Goal: Information Seeking & Learning: Compare options

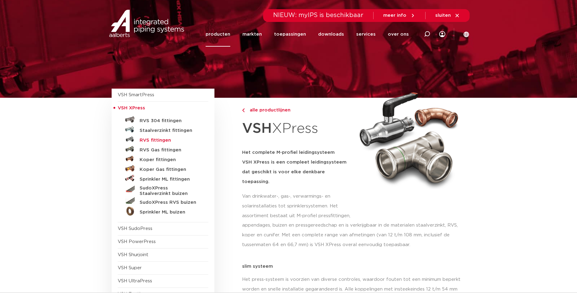
click at [154, 140] on h5 "RVS fittingen" at bounding box center [170, 139] width 60 height 5
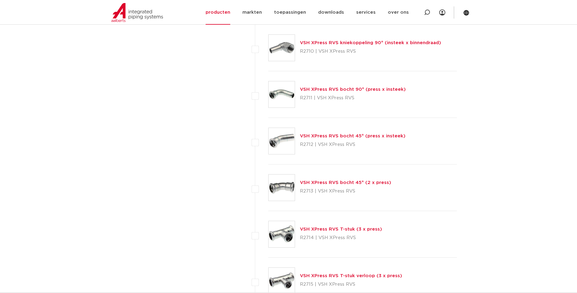
scroll to position [487, 0]
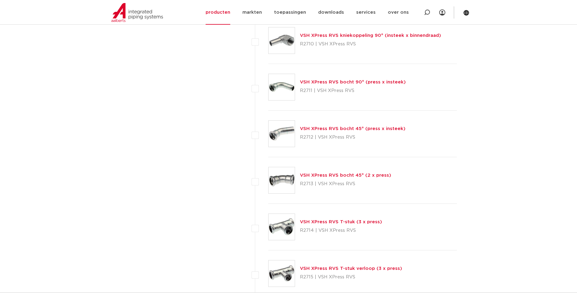
click at [324, 129] on link "VSH XPress RVS bocht 45° (press x insteek)" at bounding box center [353, 128] width 106 height 5
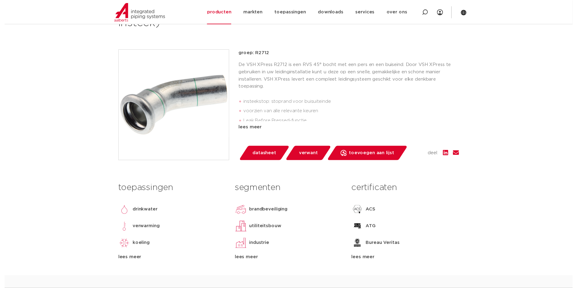
scroll to position [122, 0]
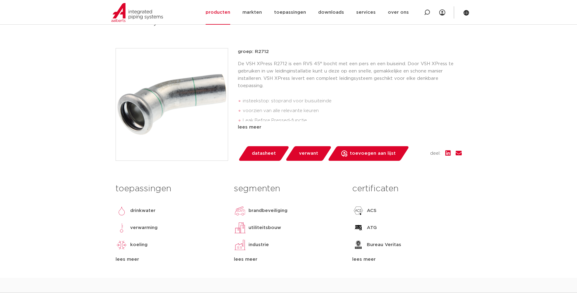
click at [260, 151] on span "datasheet" at bounding box center [264, 153] width 24 height 10
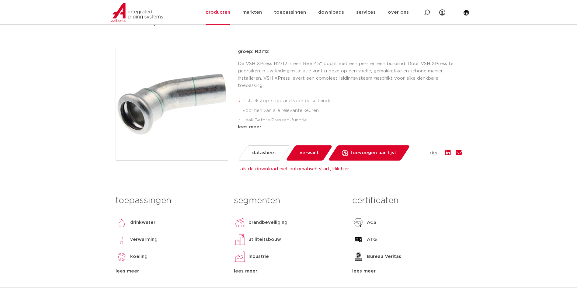
drag, startPoint x: 248, startPoint y: 100, endPoint x: 243, endPoint y: 100, distance: 4.9
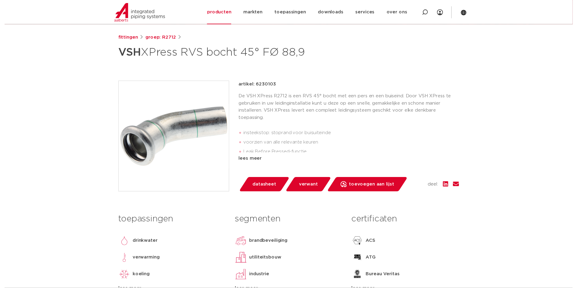
scroll to position [61, 0]
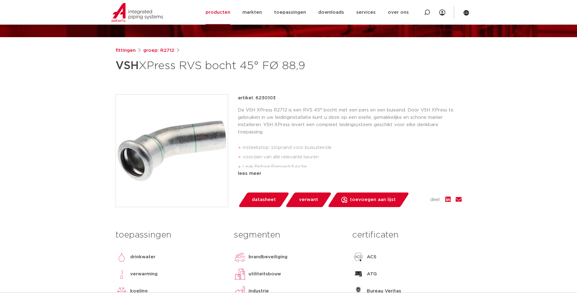
click at [260, 200] on span "datasheet" at bounding box center [264, 200] width 24 height 10
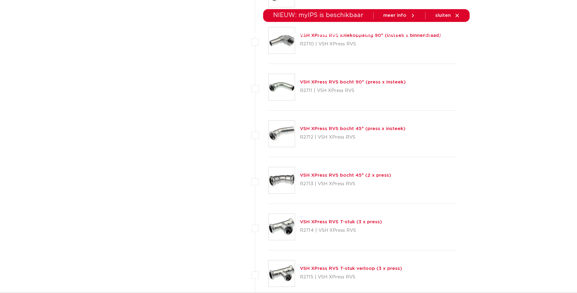
click at [318, 82] on link "VSH XPress RVS bocht 90° (press x insteek)" at bounding box center [353, 82] width 106 height 5
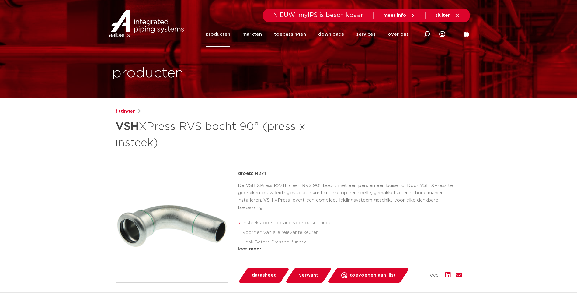
click at [261, 277] on span "datasheet" at bounding box center [264, 275] width 24 height 10
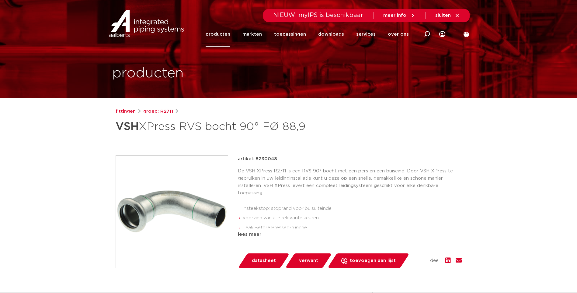
drag, startPoint x: 276, startPoint y: 158, endPoint x: 256, endPoint y: 158, distance: 19.8
click at [256, 158] on p "artikel: 6230048" at bounding box center [257, 158] width 39 height 7
copy p "6230048"
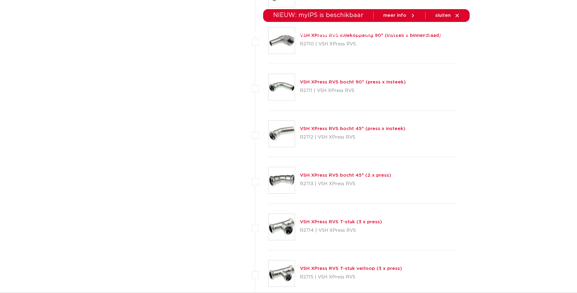
click at [331, 82] on link "VSH XPress RVS bocht 90° (press x insteek)" at bounding box center [353, 82] width 106 height 5
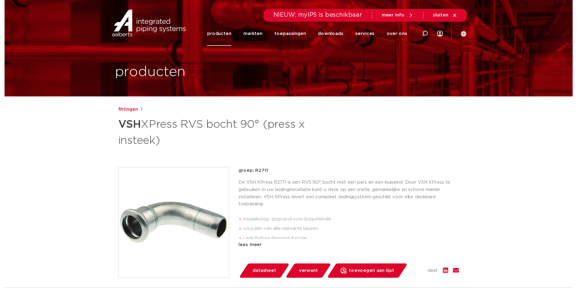
scroll to position [30, 0]
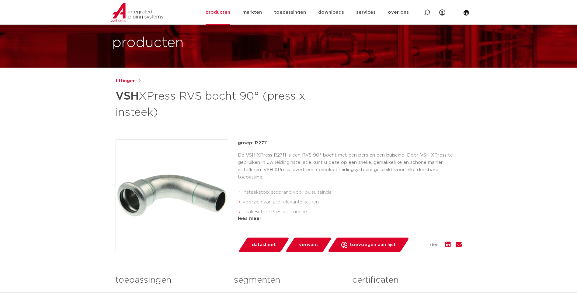
click at [262, 246] on span "datasheet" at bounding box center [264, 245] width 24 height 10
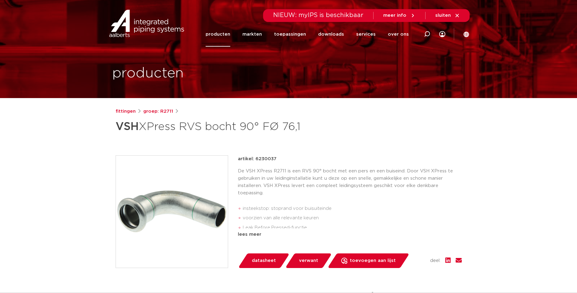
drag, startPoint x: 275, startPoint y: 158, endPoint x: 255, endPoint y: 158, distance: 20.4
click at [255, 158] on p "artikel: 6230037" at bounding box center [257, 158] width 39 height 7
copy p "6230037"
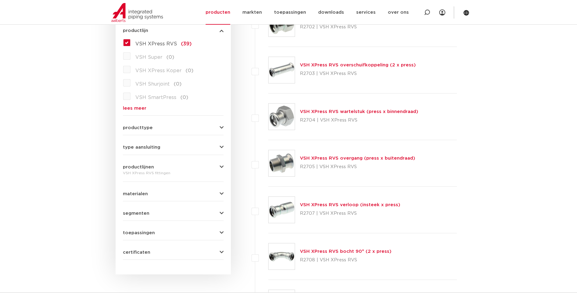
scroll to position [243, 0]
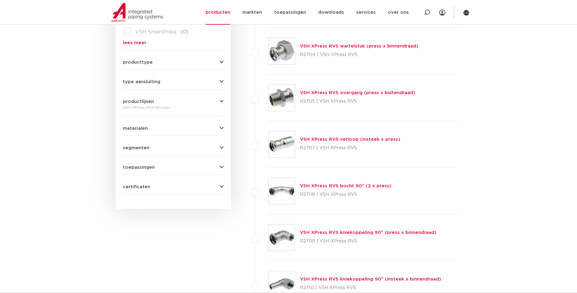
click at [323, 185] on link "VSH XPress RVS bocht 90° (2 x press)" at bounding box center [346, 185] width 92 height 5
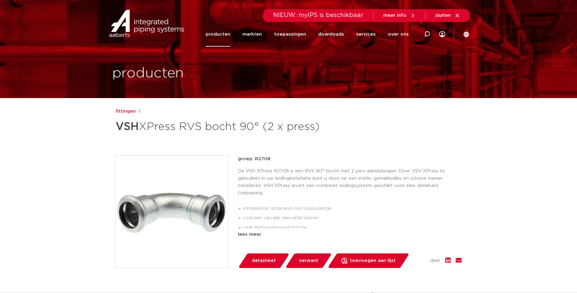
click at [260, 260] on span "datasheet" at bounding box center [264, 261] width 24 height 10
drag, startPoint x: 276, startPoint y: 158, endPoint x: 256, endPoint y: 161, distance: 20.3
click at [256, 161] on div "artikel: 6230015" at bounding box center [350, 158] width 224 height 7
copy p "6230015"
